Goal: Navigation & Orientation: Find specific page/section

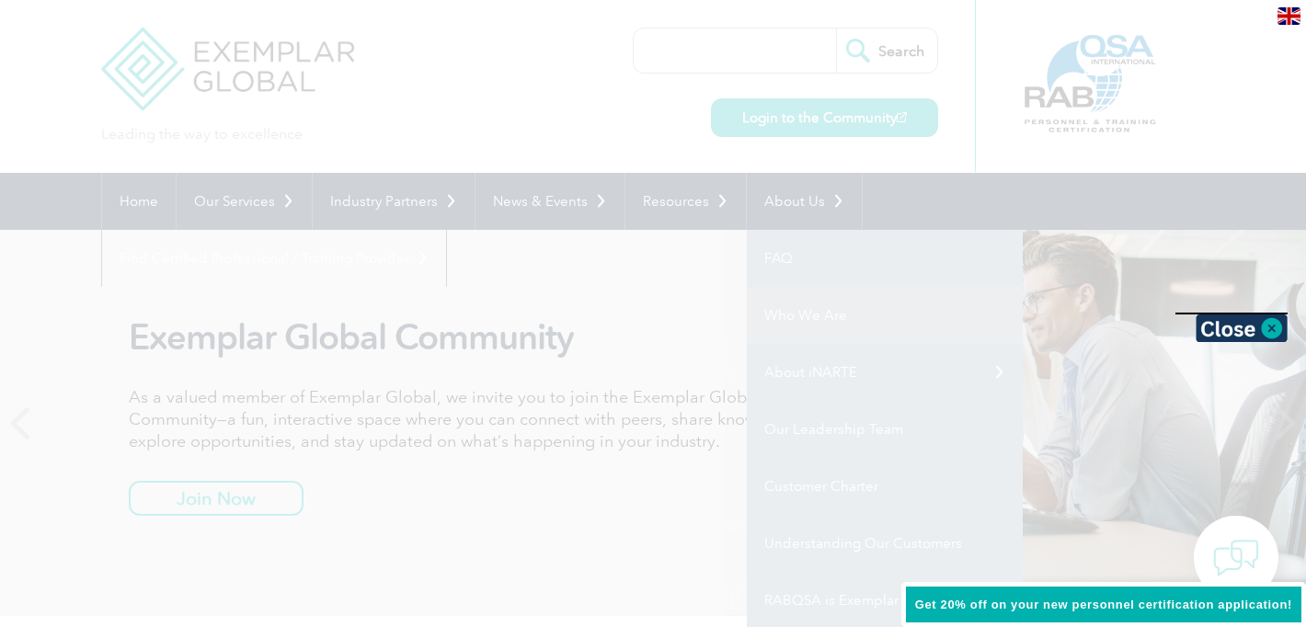
click at [785, 308] on div at bounding box center [653, 313] width 1306 height 627
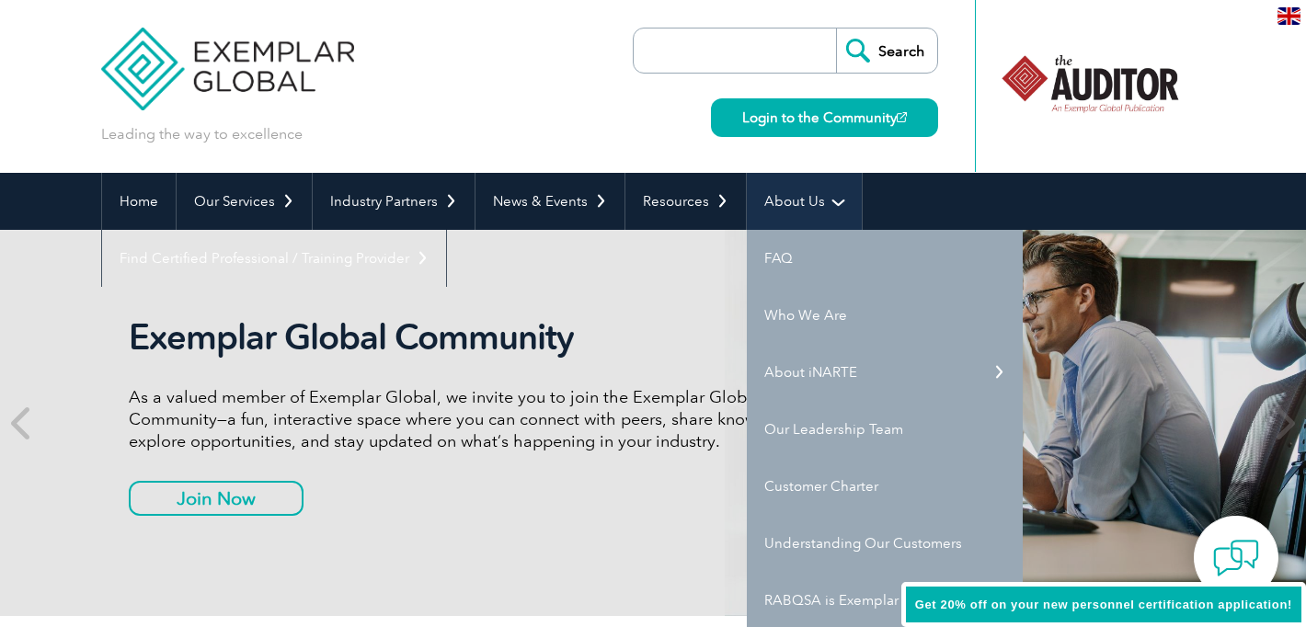
click at [798, 202] on link "About Us" at bounding box center [804, 201] width 115 height 57
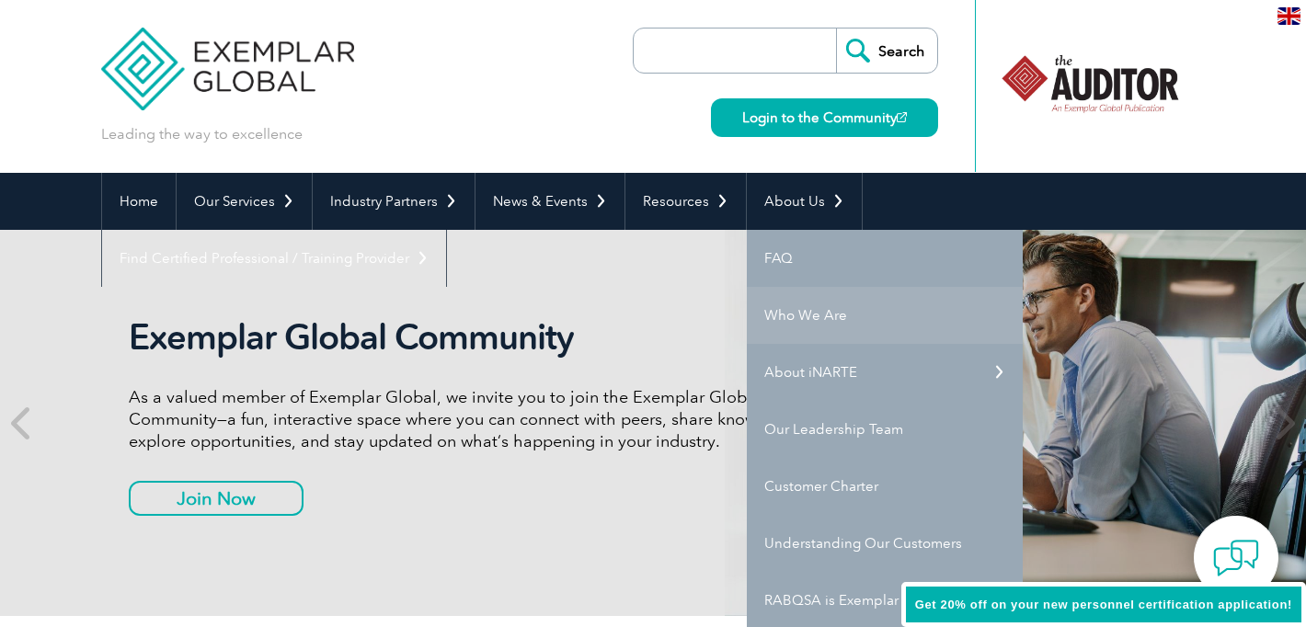
click at [815, 321] on link "Who We Are" at bounding box center [885, 315] width 276 height 57
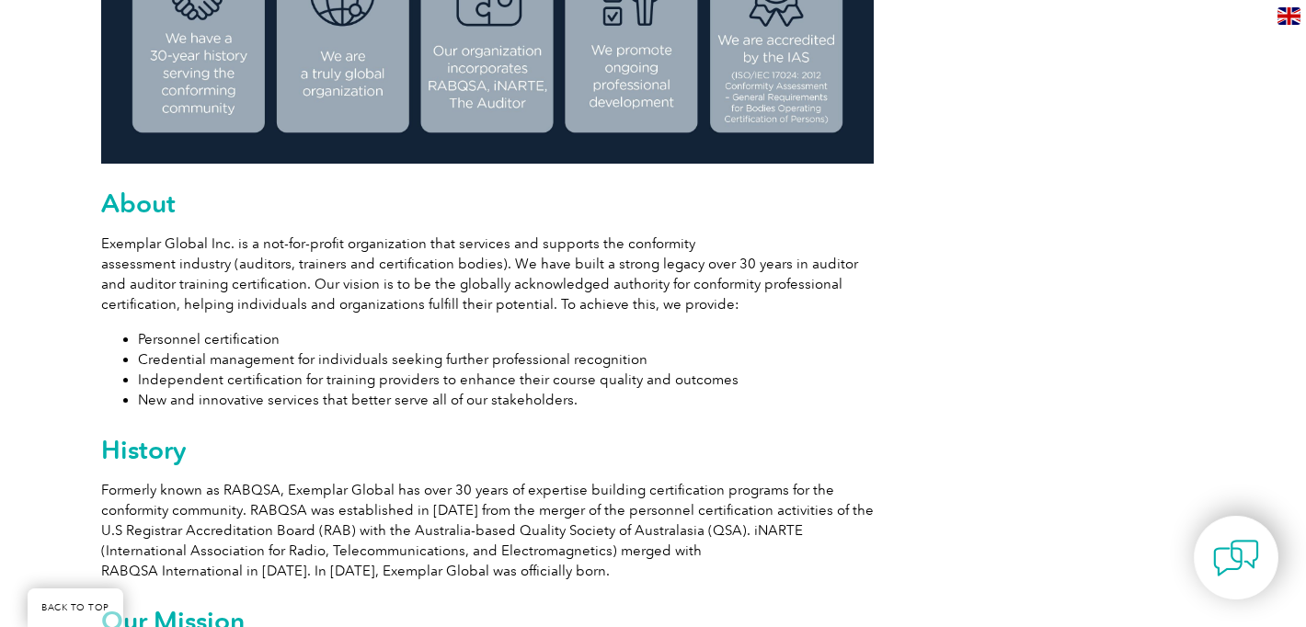
scroll to position [955, 0]
